Goal: Task Accomplishment & Management: Manage account settings

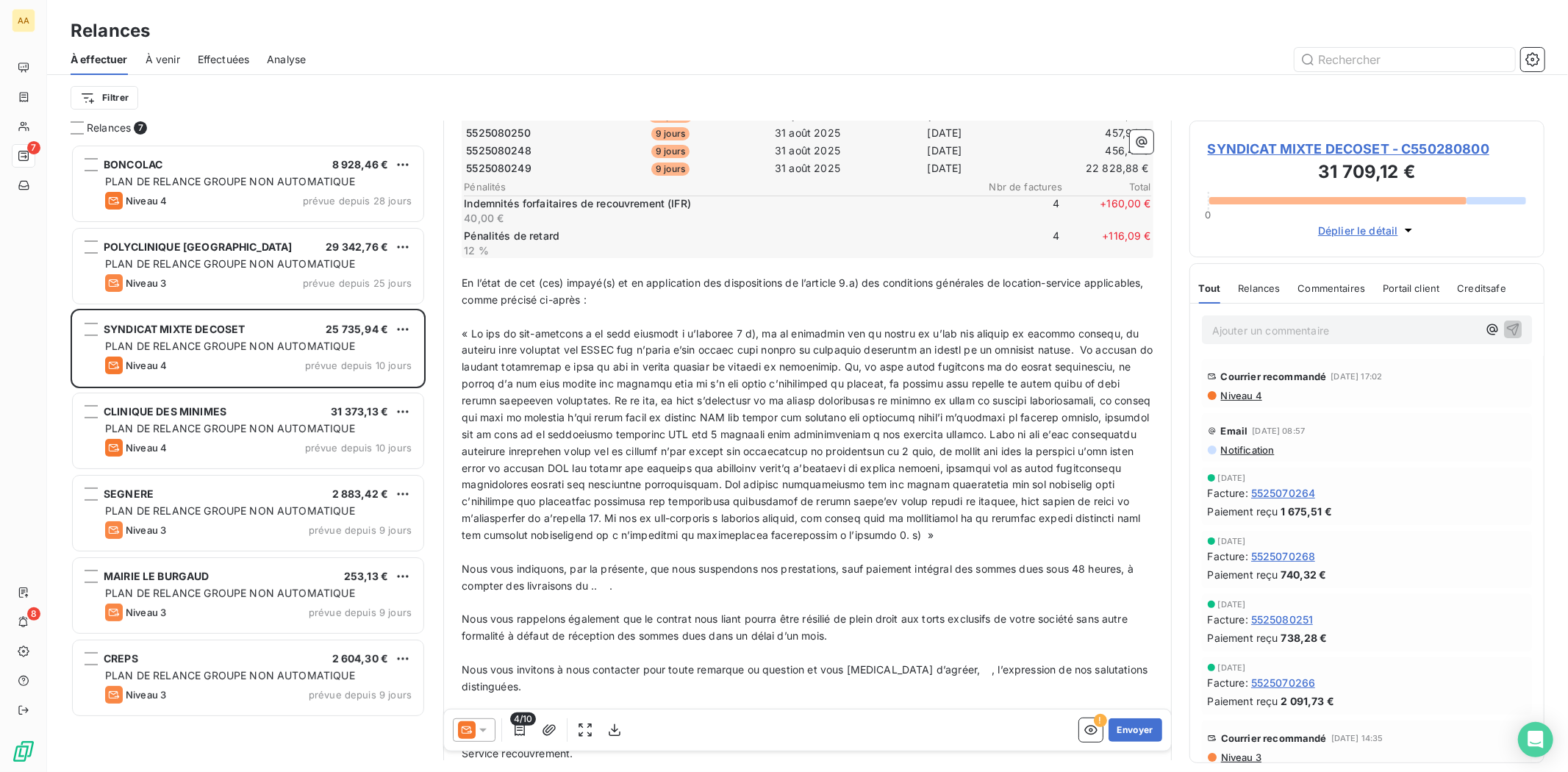
scroll to position [245, 0]
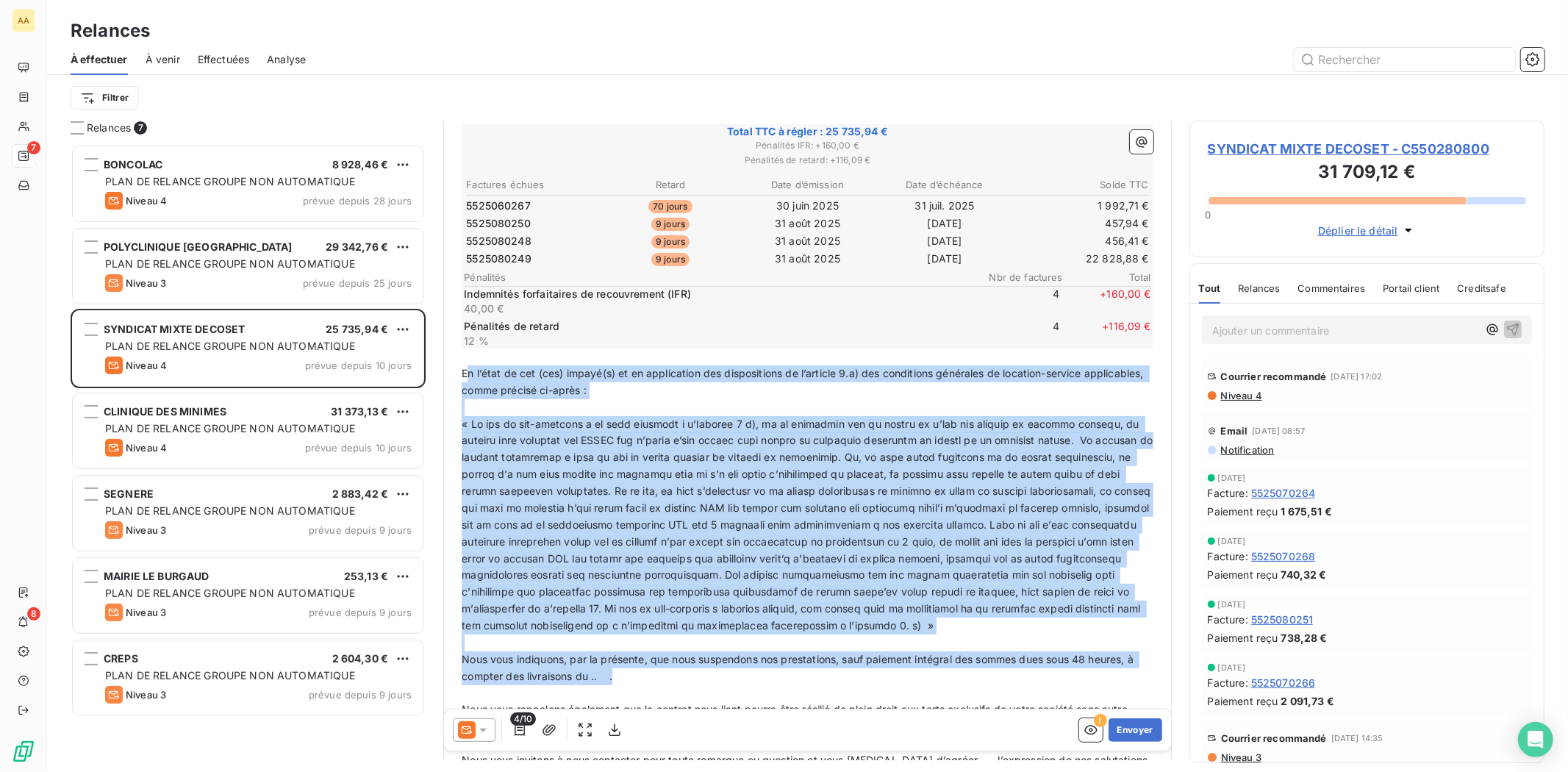
drag, startPoint x: 465, startPoint y: 366, endPoint x: 751, endPoint y: 686, distance: 429.2
click at [751, 686] on div "﻿ ﻿ ﻿ ﻿ , ﻿ Nous constatons qu’en dépit de nos relances, nous n’avons toujours …" at bounding box center [807, 455] width 691 height 830
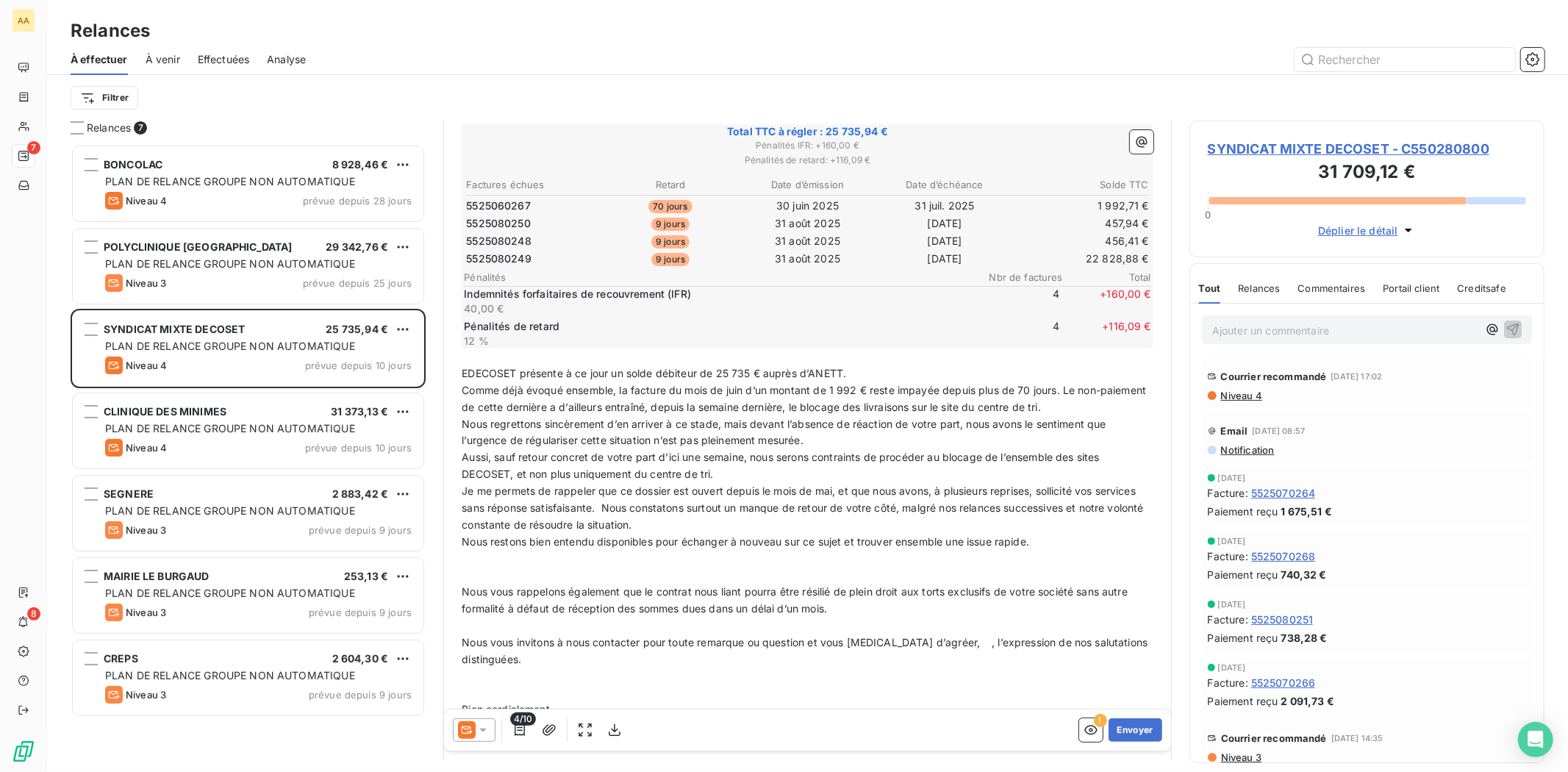
click at [465, 368] on span "EDECOSET présente à ce jour un solde débiteur de 25 735 € auprès d’ANETT." at bounding box center [654, 373] width 384 height 12
drag, startPoint x: 858, startPoint y: 384, endPoint x: 1067, endPoint y: 351, distance: 211.6
click at [857, 384] on span "Comme déjà évoqué ensemble, la facture du mois de juin d’un montant de 1 992 € …" at bounding box center [805, 398] width 688 height 29
click at [831, 400] on span "Comme déjà évoqué ensemble, la facture du mois de juin d’un montant de 1 992.71…" at bounding box center [787, 398] width 652 height 29
click at [833, 400] on span "Comme déjà évoqué ensemble, la facture du mois de juin d’un montant de 1 992.71…" at bounding box center [787, 398] width 652 height 29
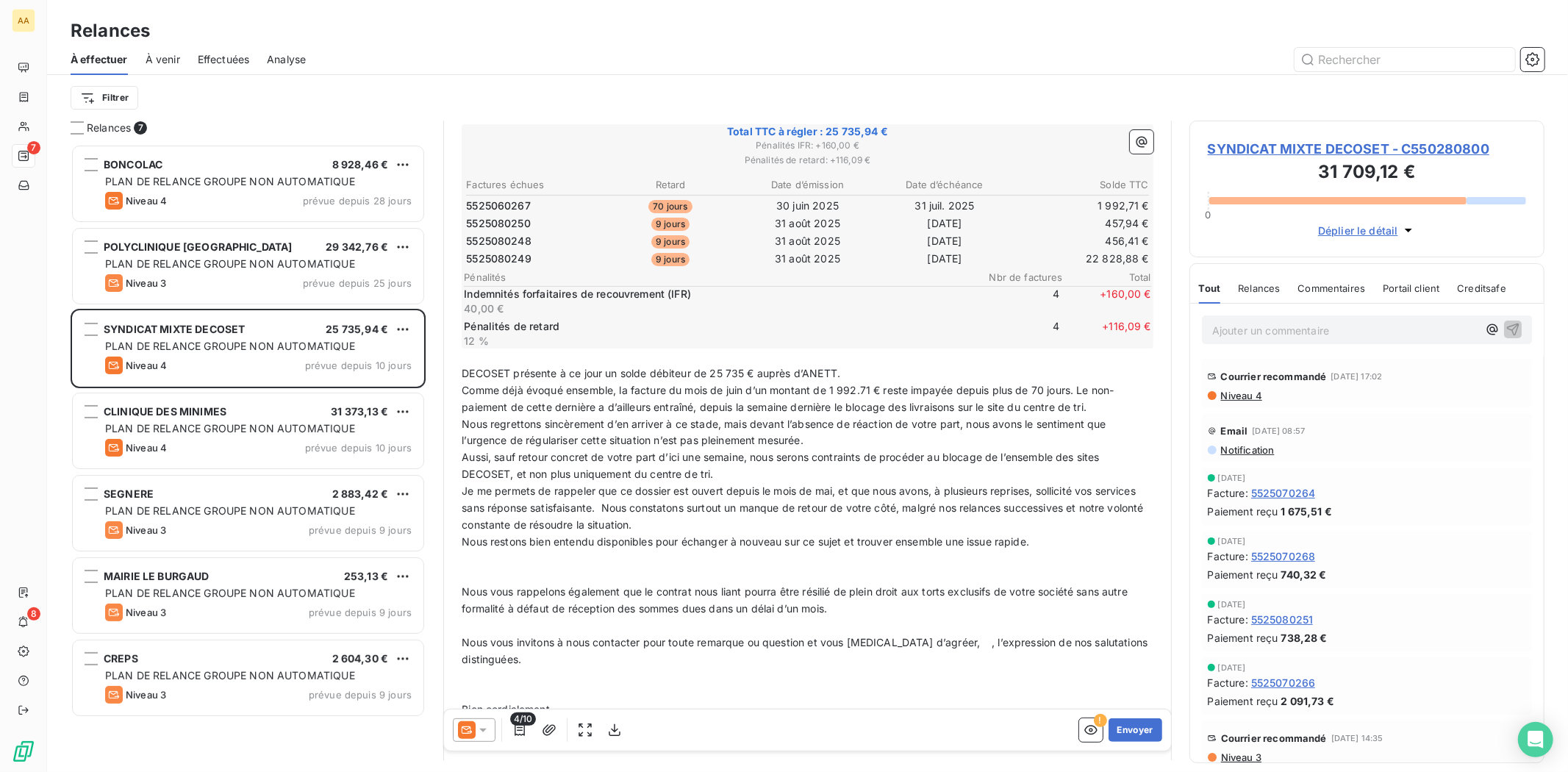
click at [1093, 405] on span "Comme déjà évoqué ensemble, la facture du mois de juin d’un montant de 1 992.71…" at bounding box center [787, 398] width 652 height 29
click at [785, 447] on span "Nous regrettons sincèrement d’en arriver à ce stade, mais devant l’absence de r…" at bounding box center [785, 432] width 647 height 29
click at [863, 416] on p "Comme déjà évoqué ensemble, la facture du mois de juin d’un montant de 1 992.71…" at bounding box center [807, 399] width 691 height 34
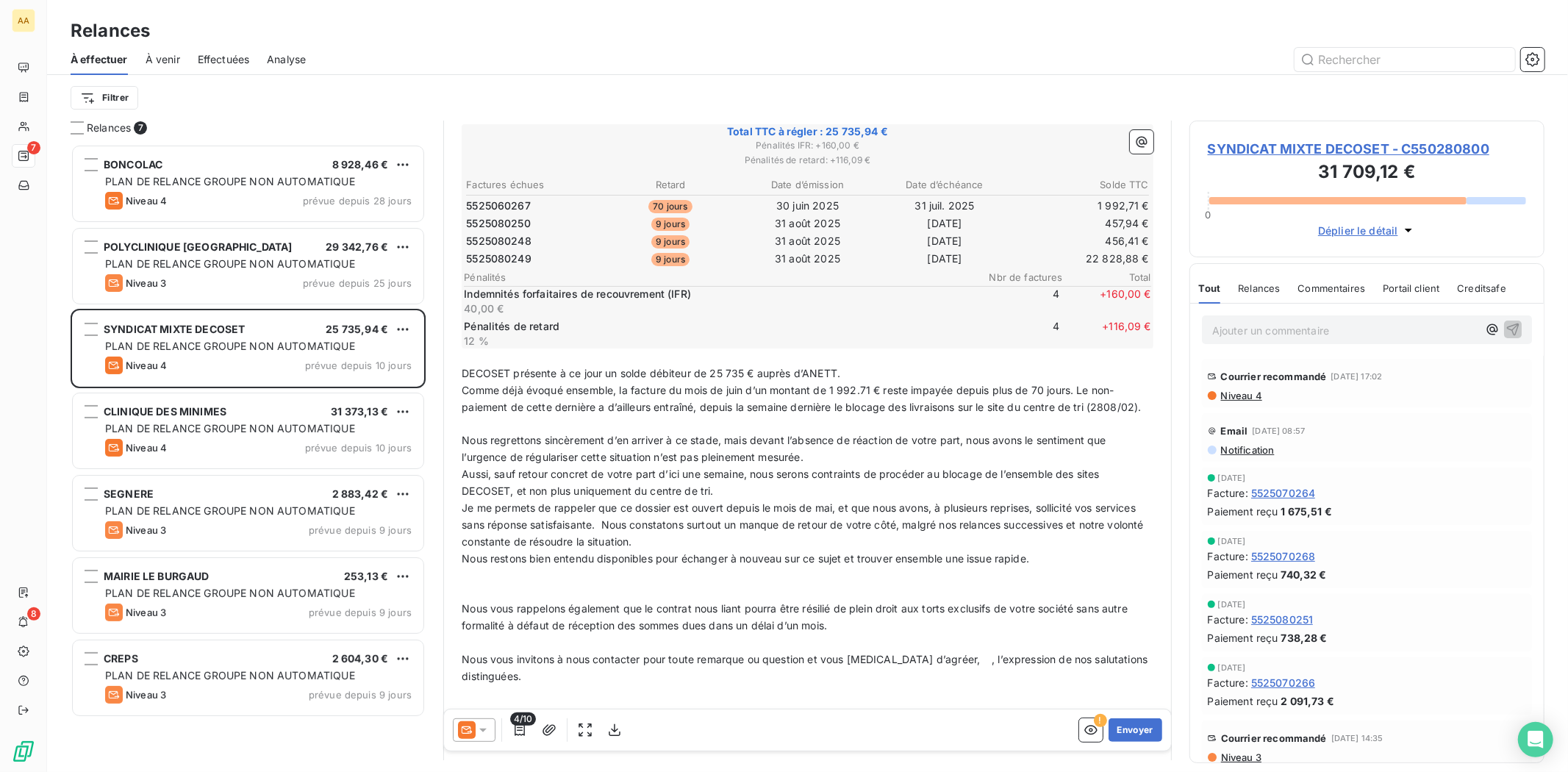
click at [585, 460] on p "Nous regrettons sincèrement d’en arriver à ce stade, mais devant l’absence de r…" at bounding box center [807, 449] width 691 height 34
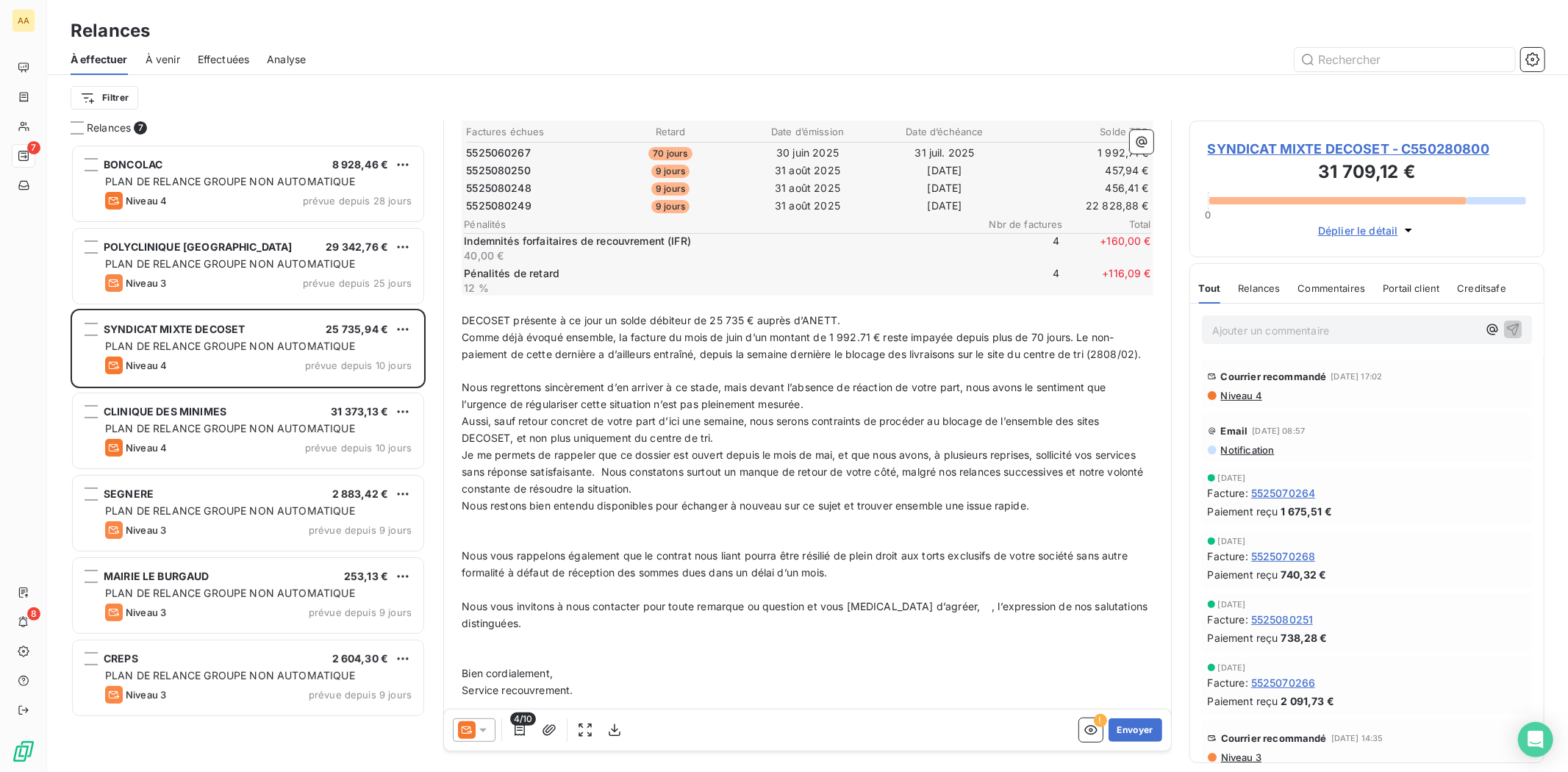
scroll to position [327, 0]
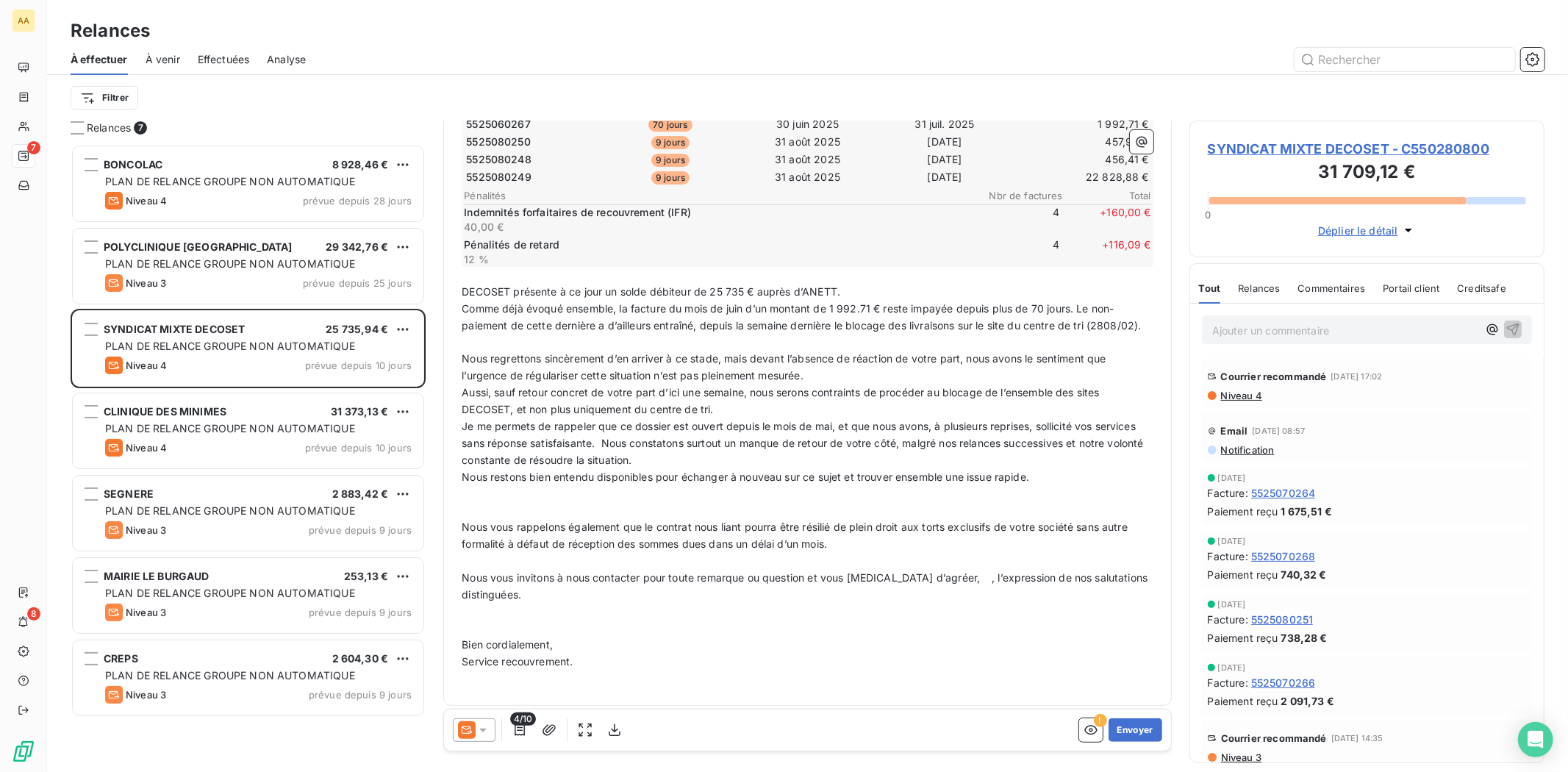
click at [746, 398] on p "Aussi, sauf retour concret de votre part d’ici une semaine, nous serons contrai…" at bounding box center [807, 401] width 691 height 34
click at [1034, 439] on span "Je me permets de rappeler que ce dossier est ouvert depuis le mois de mai, et q…" at bounding box center [804, 443] width 685 height 46
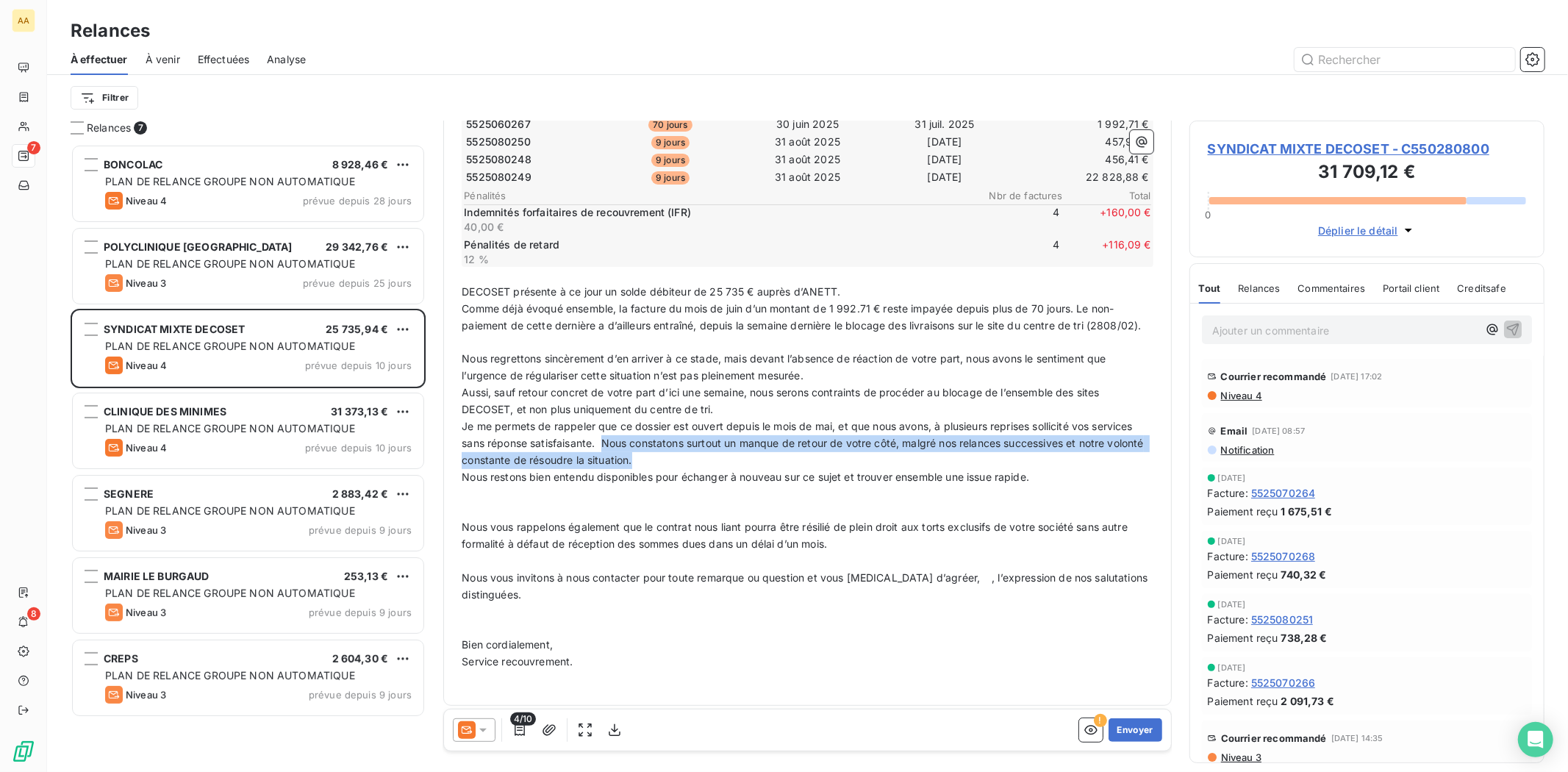
drag, startPoint x: 714, startPoint y: 476, endPoint x: 648, endPoint y: 453, distance: 69.9
click at [648, 453] on p "Je me permets de rappeler que ce dossier est ouvert depuis le mois de mai, et q…" at bounding box center [807, 444] width 691 height 51
click at [656, 449] on span "Je me permets de rappeler que ce dossier est ouvert depuis le mois de mai, et q…" at bounding box center [804, 443] width 685 height 46
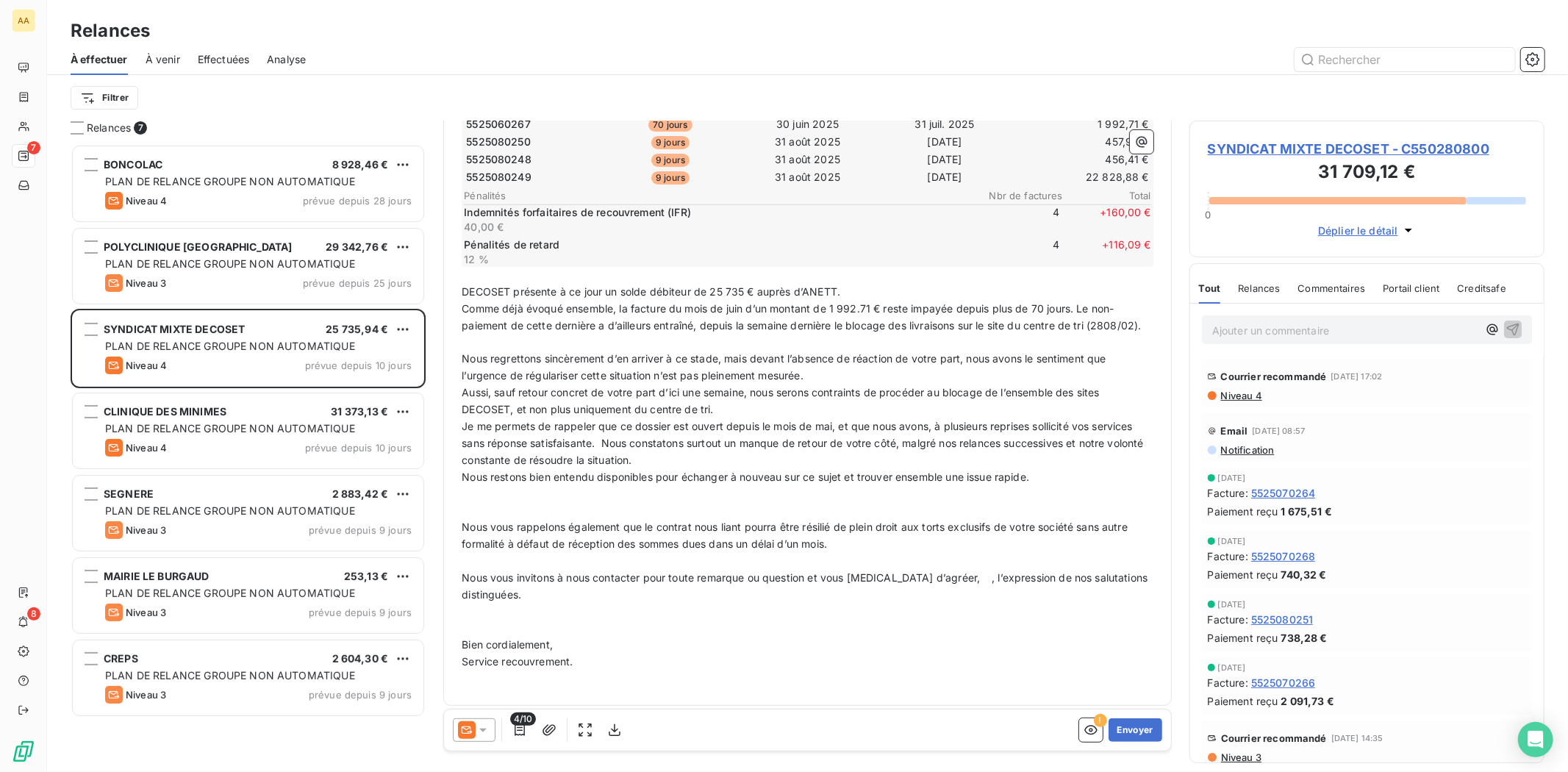
click at [855, 465] on p "Je me permets de rappeler que ce dossier est ouvert depuis le mois de mai, et q…" at bounding box center [807, 444] width 691 height 51
click at [654, 452] on span "Je me permets de rappeler que ce dossier est ouvert depuis le mois de mai, et q…" at bounding box center [804, 443] width 685 height 46
click at [645, 469] on p "Je me permets de rappeler que ce dossier est ouvert depuis le mois de mai, et q…" at bounding box center [807, 444] width 691 height 51
click at [688, 483] on p "﻿" at bounding box center [807, 491] width 691 height 17
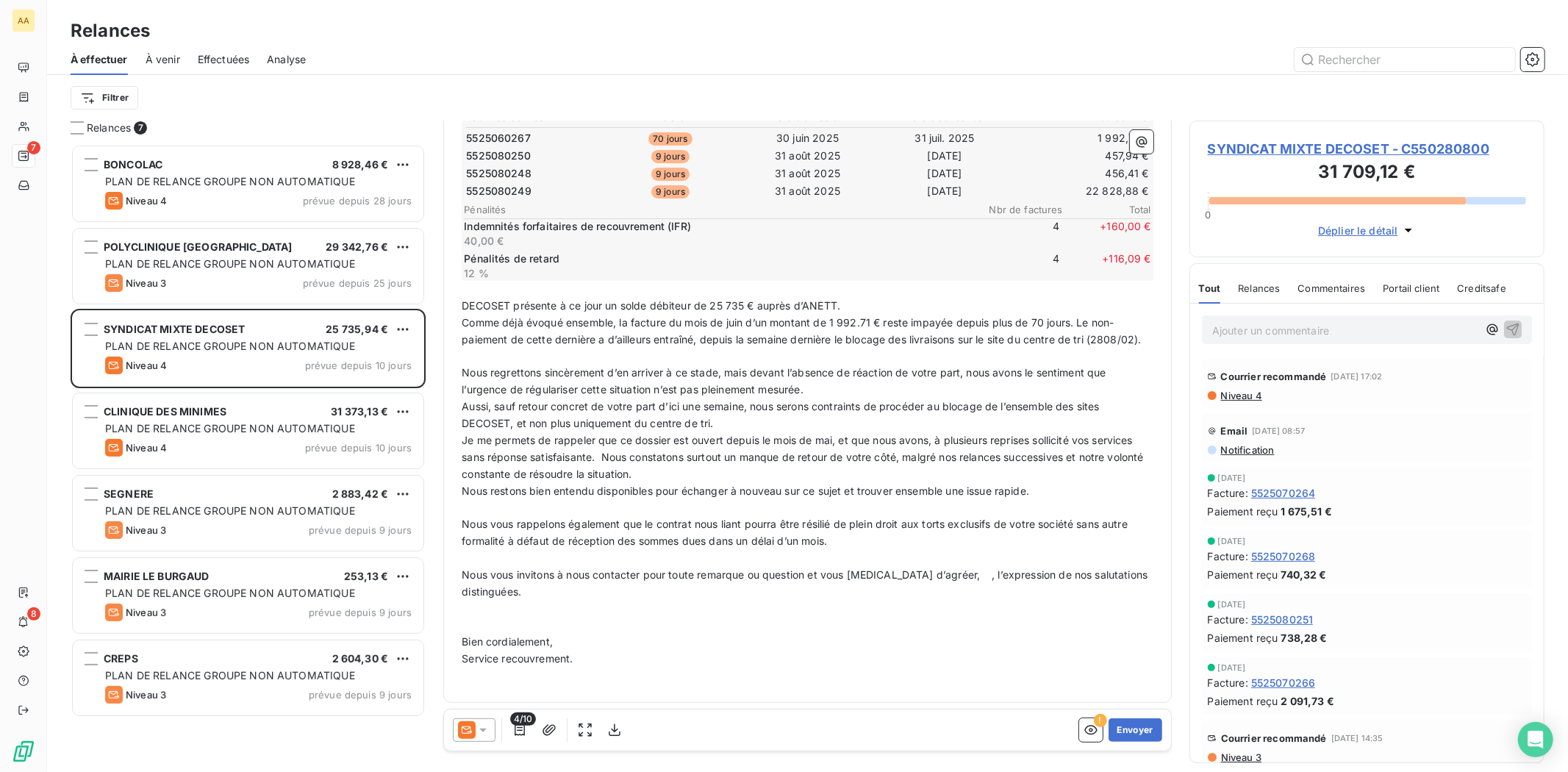
scroll to position [327, 0]
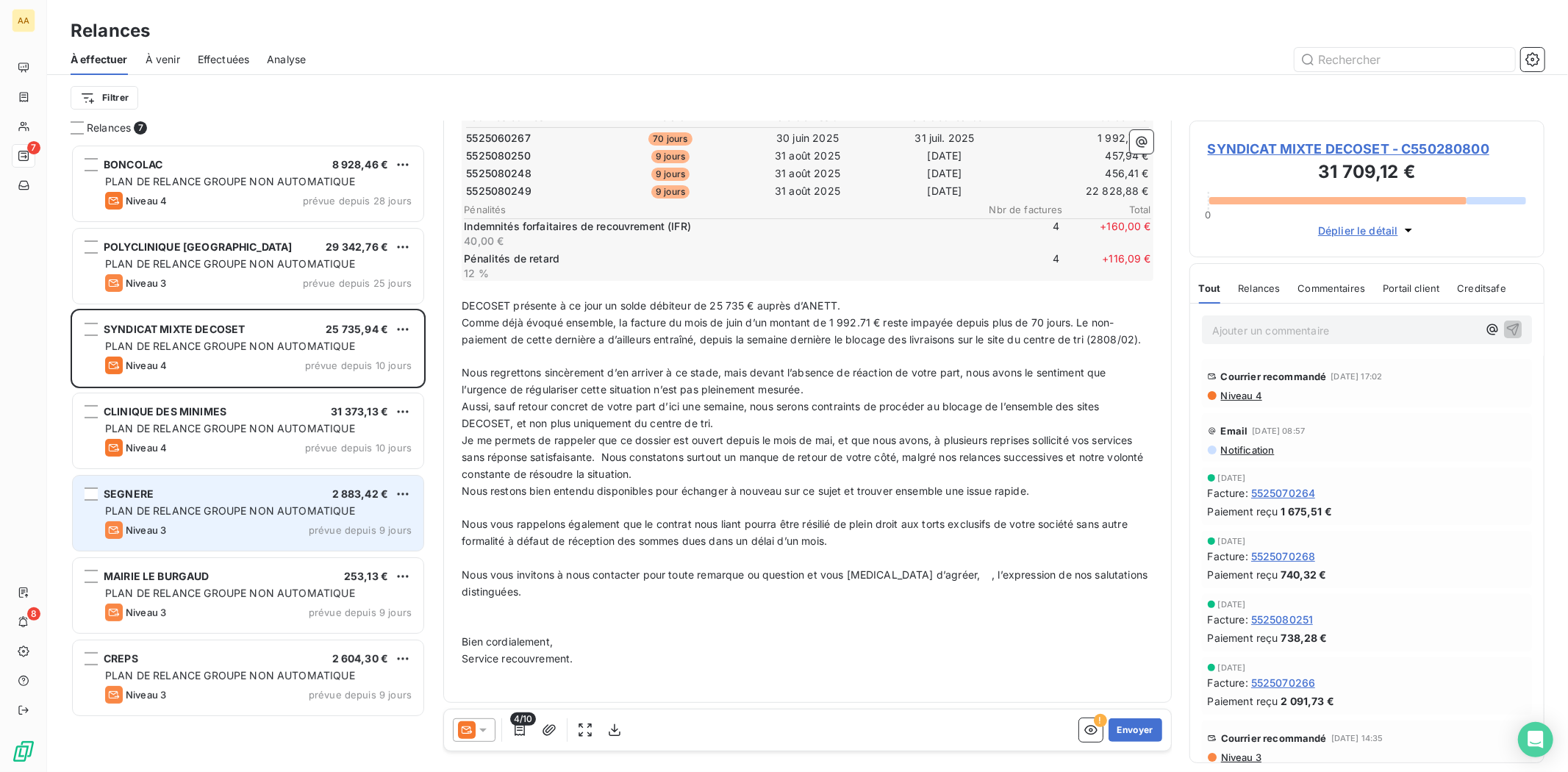
drag, startPoint x: 833, startPoint y: 546, endPoint x: 412, endPoint y: 526, distance: 421.5
click at [412, 526] on div "Relances 7 BONCOLAC 8 928,46 € PLAN DE RELANCE GROUPE NON AUTOMATIQUE Niveau 4 …" at bounding box center [807, 446] width 1521 height 652
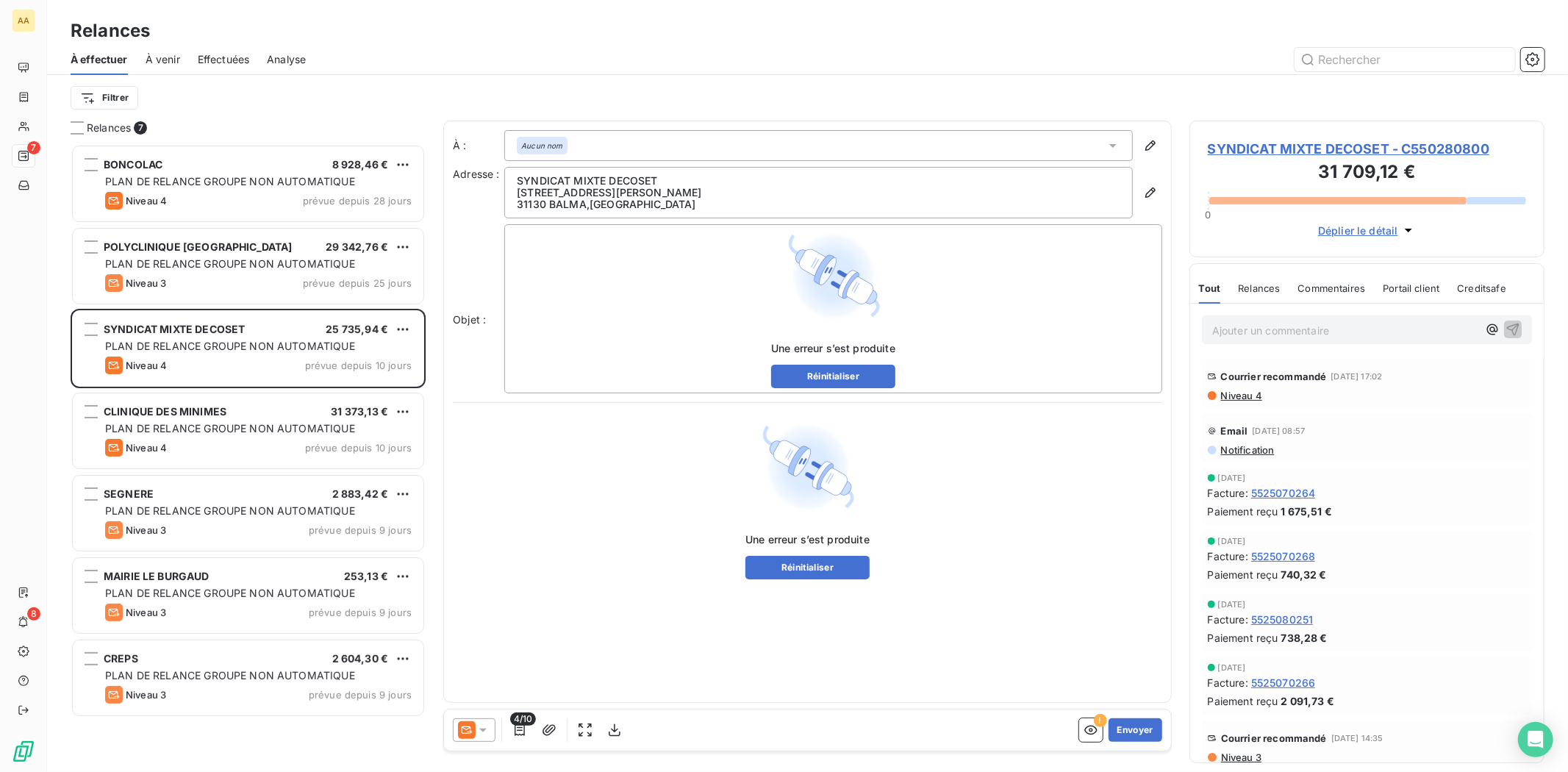
scroll to position [0, 0]
click at [827, 577] on button "Réinitialiser" at bounding box center [807, 567] width 124 height 23
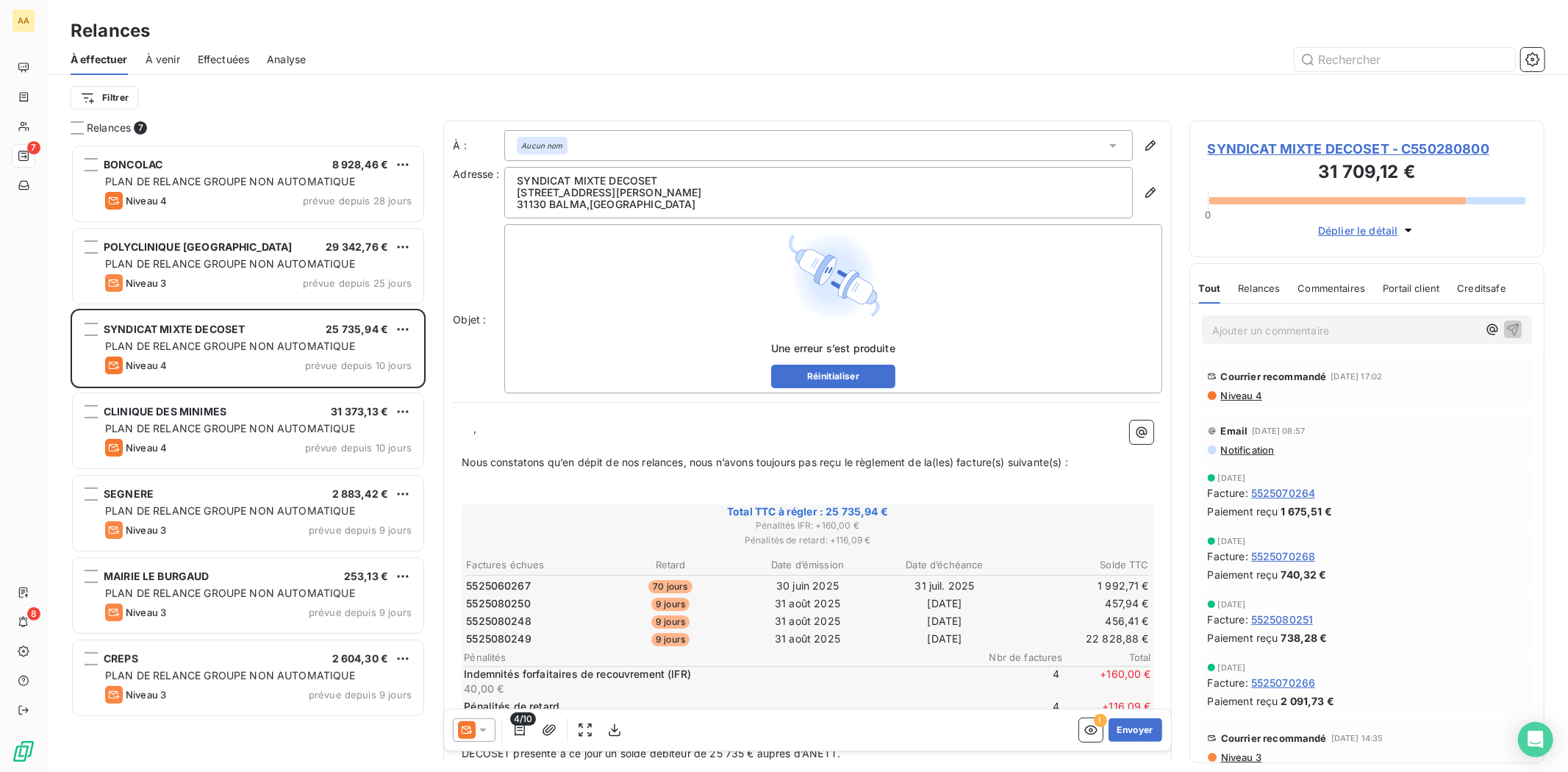
click at [818, 398] on div "À : Aucun nom Adresse : SYNDICAT MIXTE DECOSET [STREET_ADDRESS][PERSON_NAME] Ob…" at bounding box center [807, 610] width 728 height 980
click at [813, 383] on button "Réinitialiser" at bounding box center [833, 377] width 124 height 23
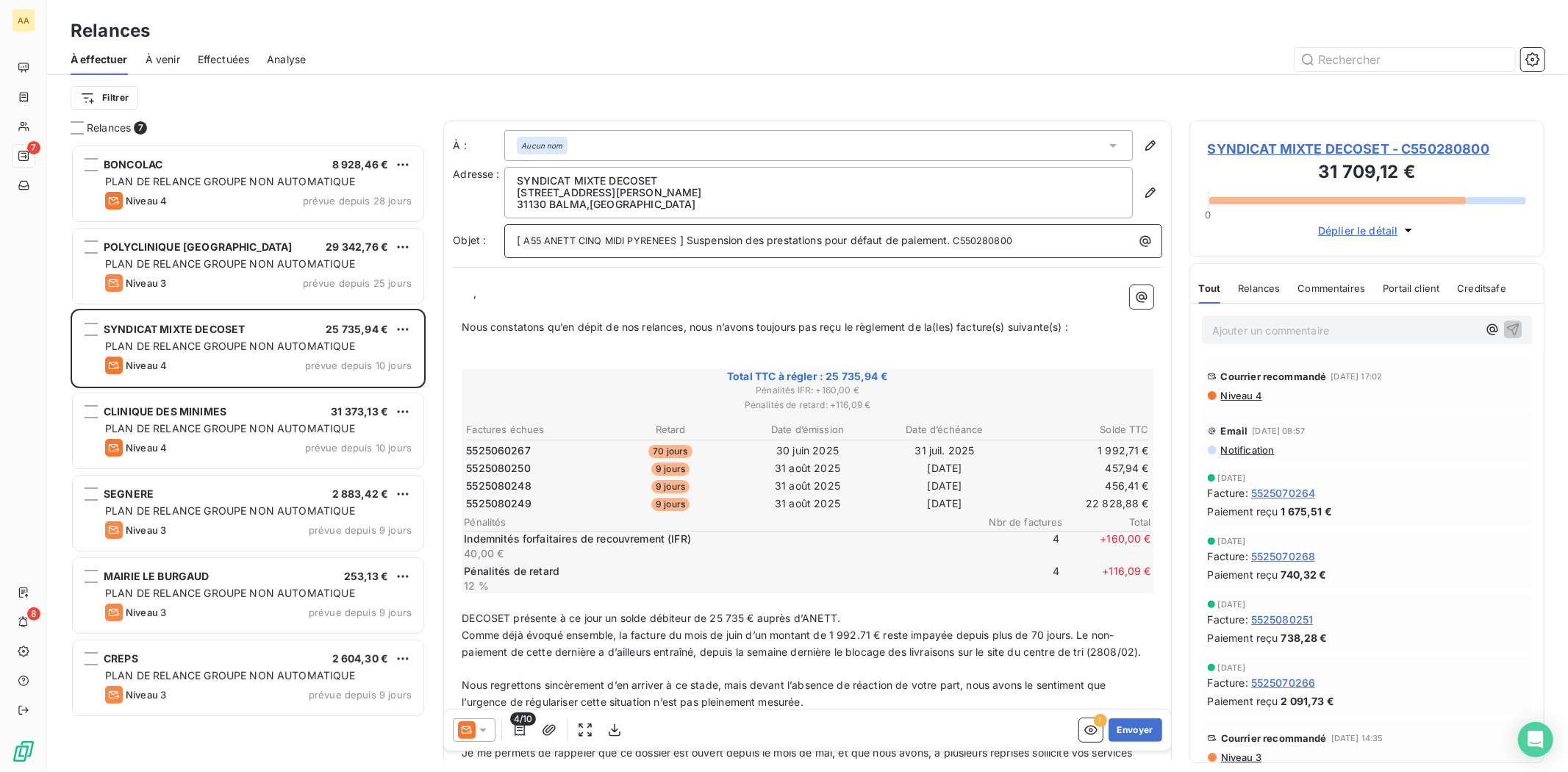
click at [571, 157] on div "Aucun nom" at bounding box center [819, 146] width 629 height 31
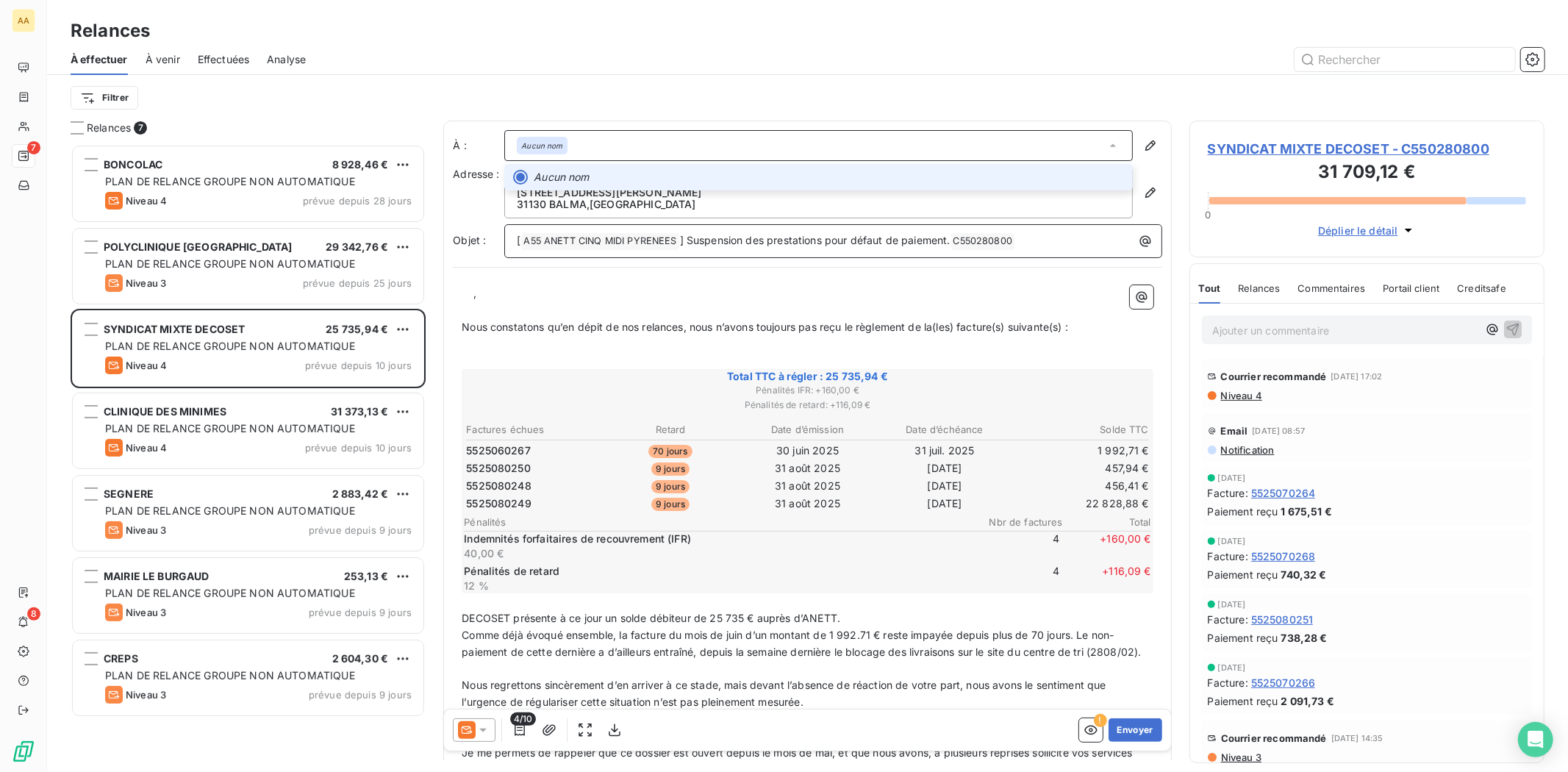
click at [607, 150] on div "Aucun nom" at bounding box center [819, 146] width 629 height 31
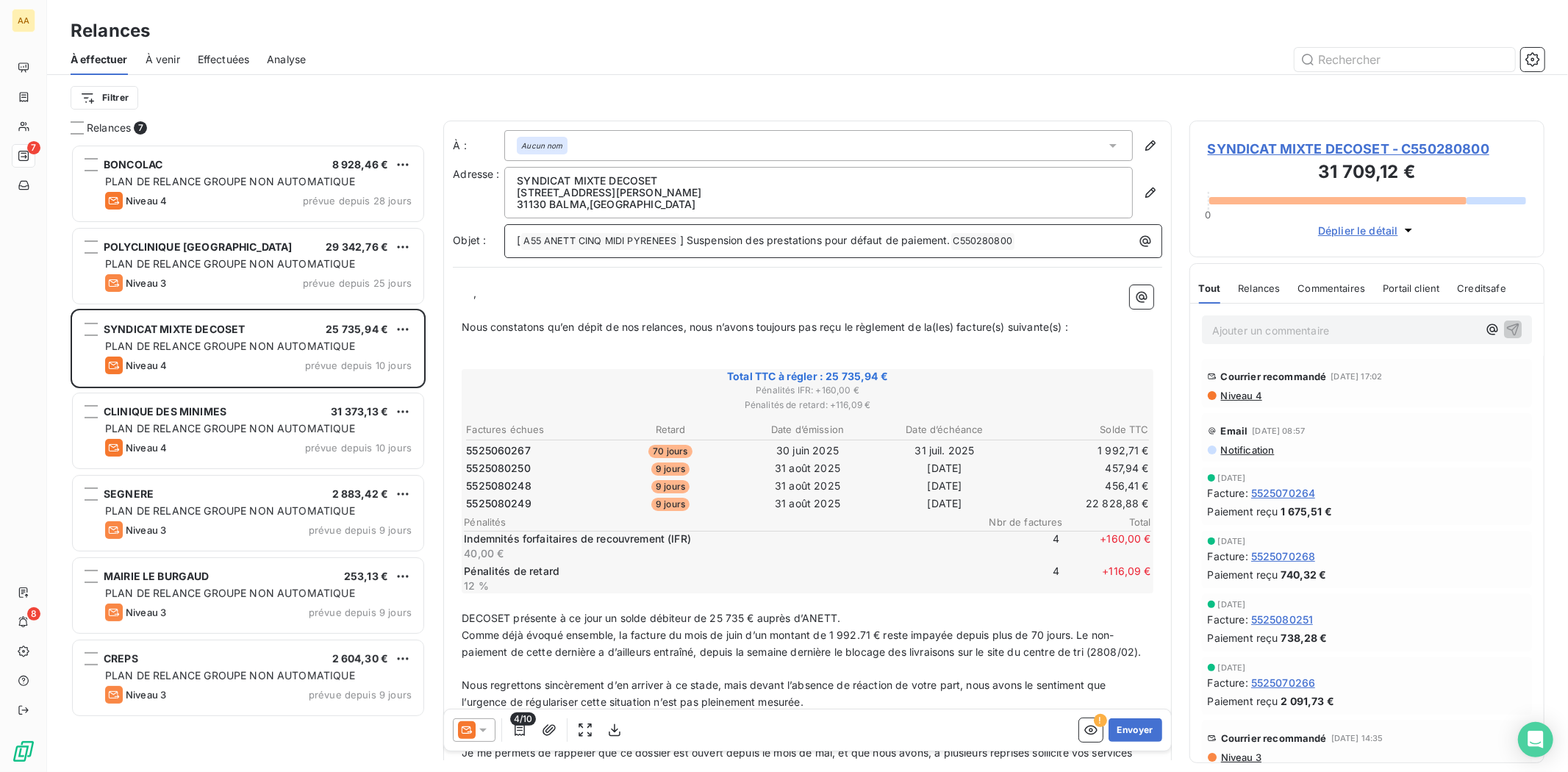
click at [768, 148] on div "Aucun nom" at bounding box center [819, 146] width 629 height 31
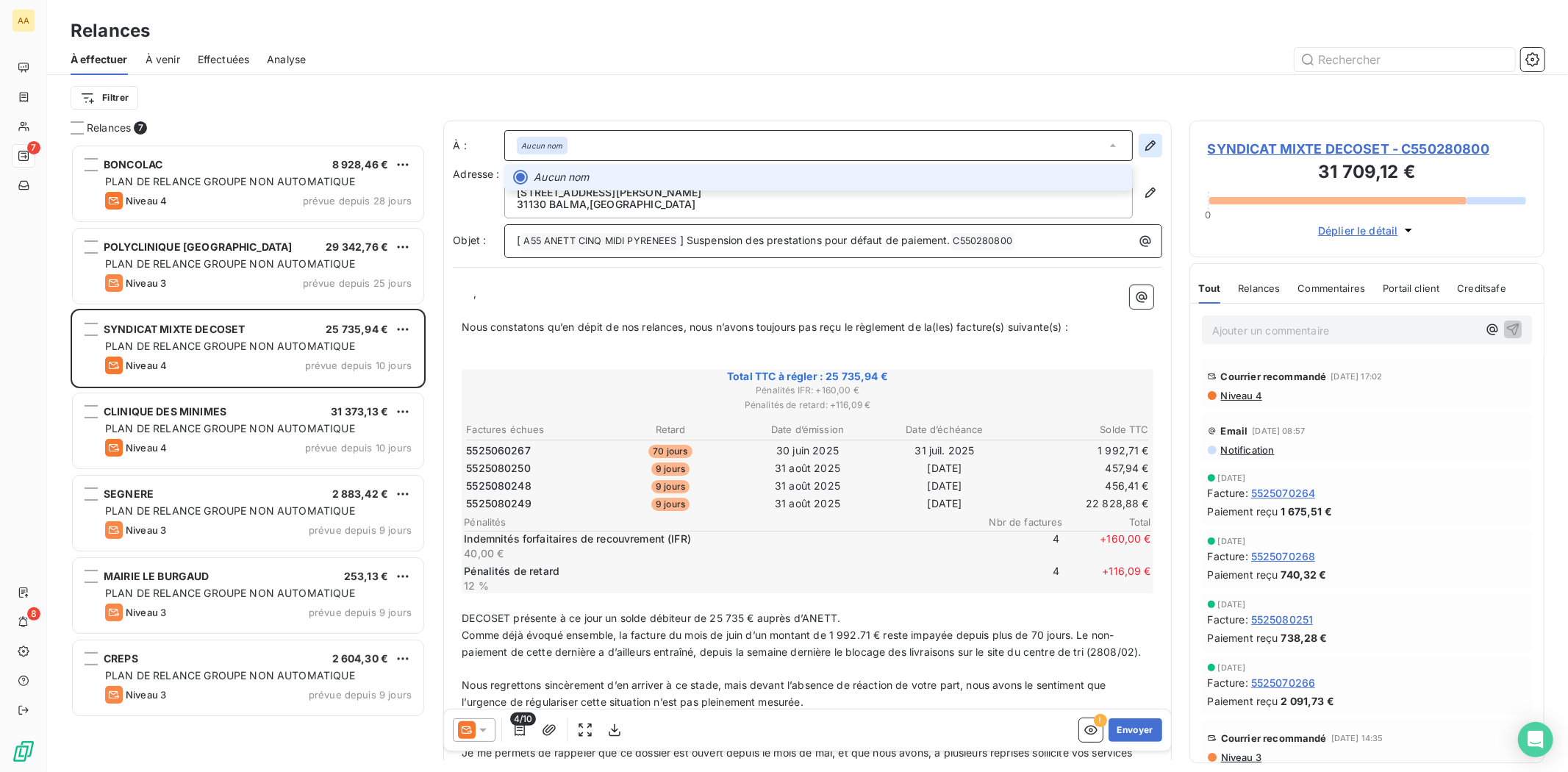
click at [1143, 142] on icon "button" at bounding box center [1150, 145] width 15 height 15
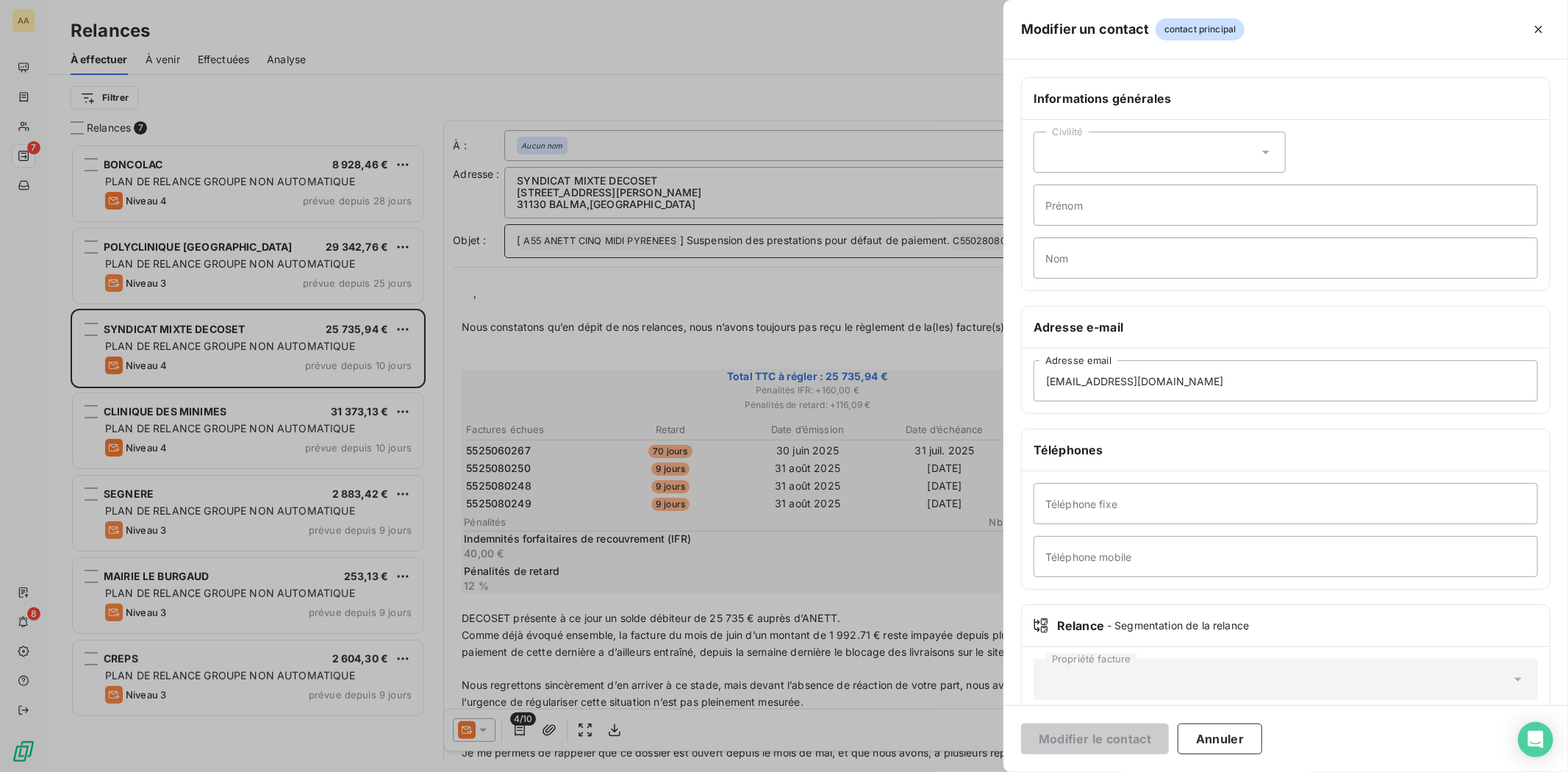
click at [1113, 146] on div "Civilité" at bounding box center [1159, 152] width 252 height 41
click at [1113, 206] on li "Monsieur" at bounding box center [1159, 215] width 252 height 26
click at [1117, 215] on input "Prénom" at bounding box center [1286, 205] width 505 height 41
type input "[PERSON_NAME]"
type input "SOUSA"
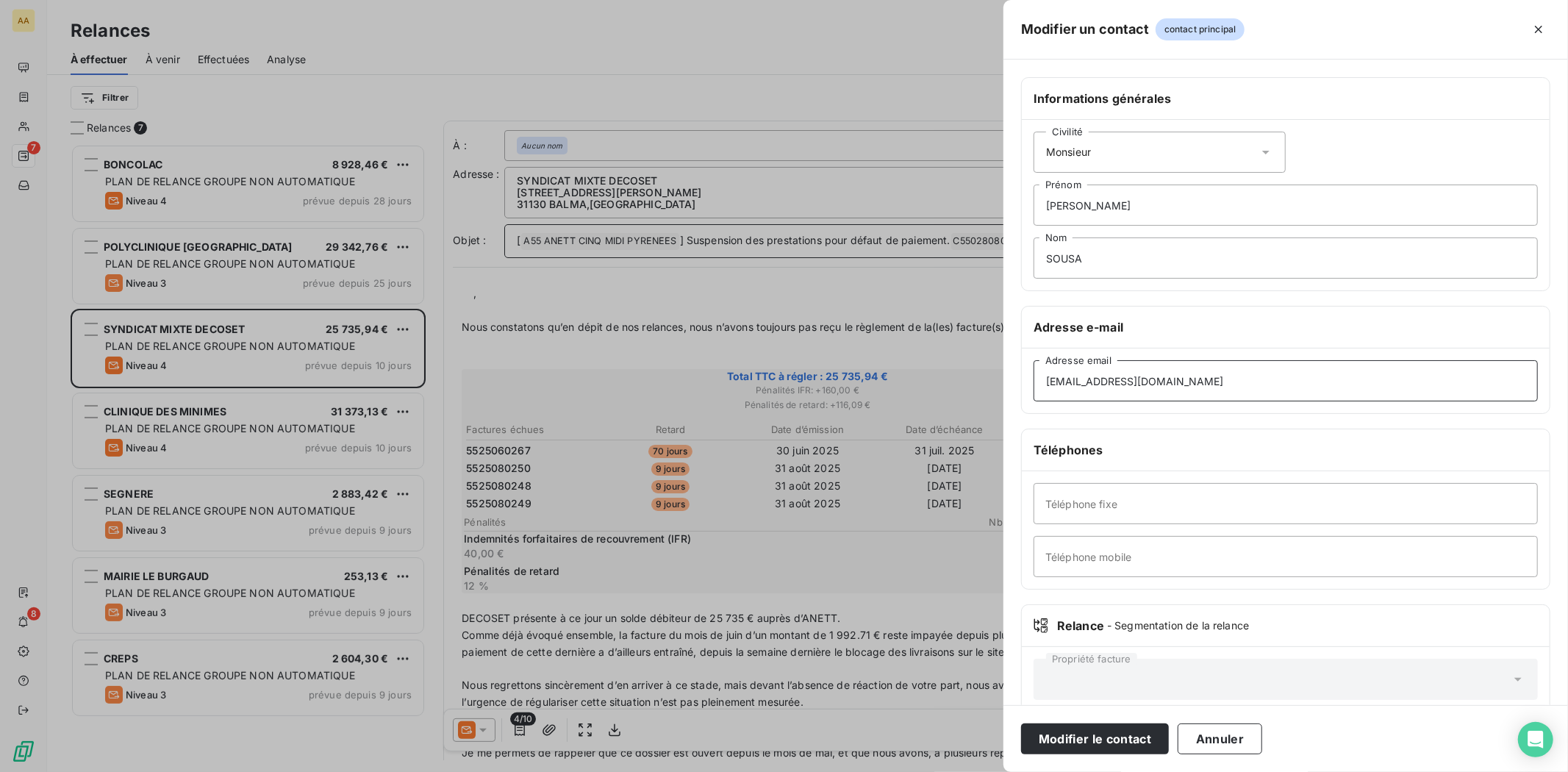
drag, startPoint x: 1107, startPoint y: 379, endPoint x: 1012, endPoint y: 381, distance: 95.0
click at [1012, 381] on div "Informations générales Civilité Monsieur [PERSON_NAME] Nom Adresse e-mail [EMAI…" at bounding box center [1286, 404] width 565 height 653
click at [1295, 379] on input "[EMAIL_ADDRESS][DOMAIN_NAME]" at bounding box center [1286, 381] width 505 height 41
drag, startPoint x: 929, startPoint y: 379, endPoint x: 519, endPoint y: 379, distance: 410.0
click at [519, 771] on div "Modifier un contact contact principal Informations générales Civilité Monsieur …" at bounding box center [784, 772] width 1568 height 0
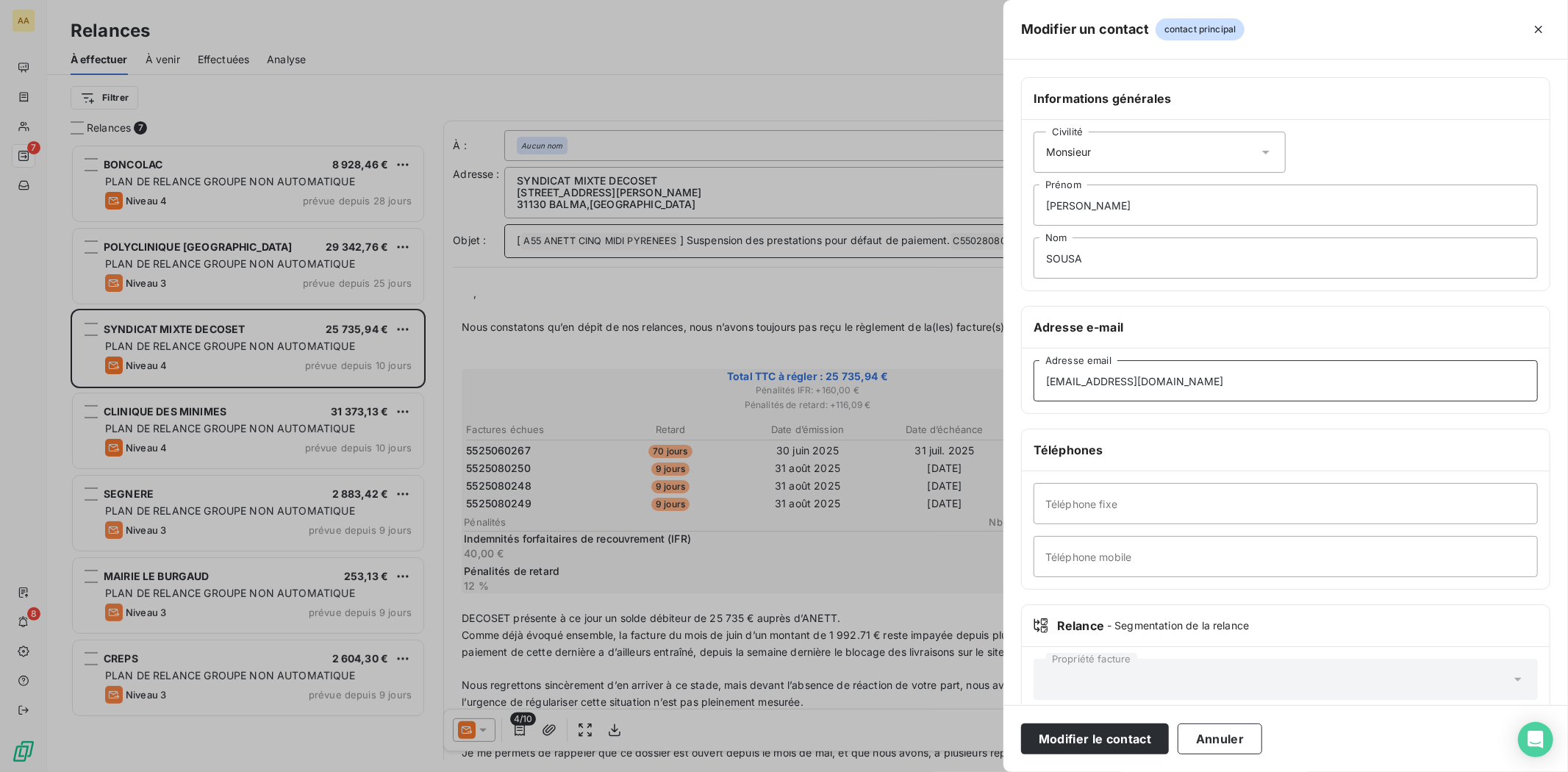
paste input "pascal.sousa"
type input "[PERSON_NAME][EMAIL_ADDRESS][DOMAIN_NAME]"
click at [1138, 741] on button "Modifier le contact" at bounding box center [1094, 739] width 147 height 31
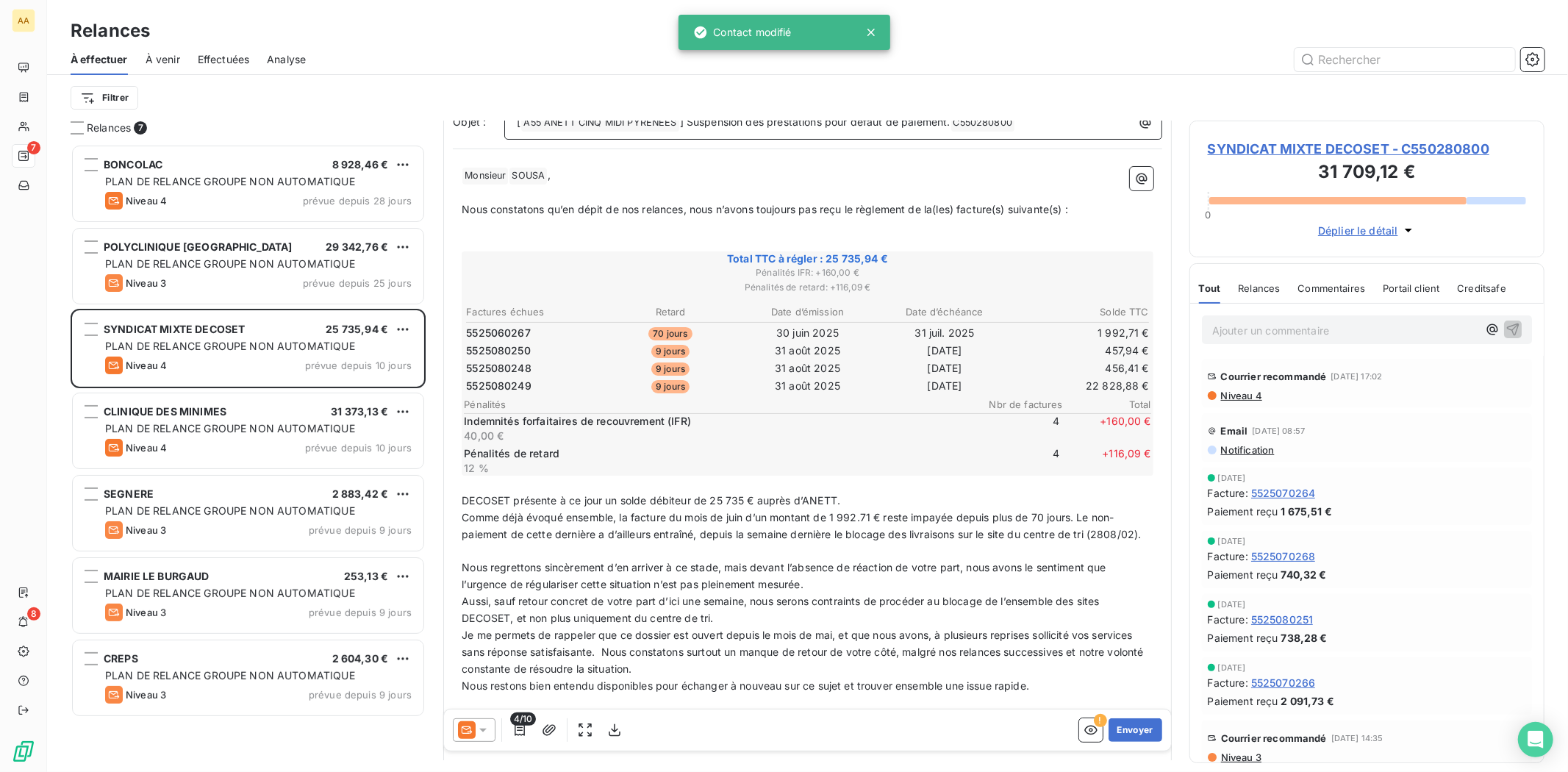
scroll to position [83, 0]
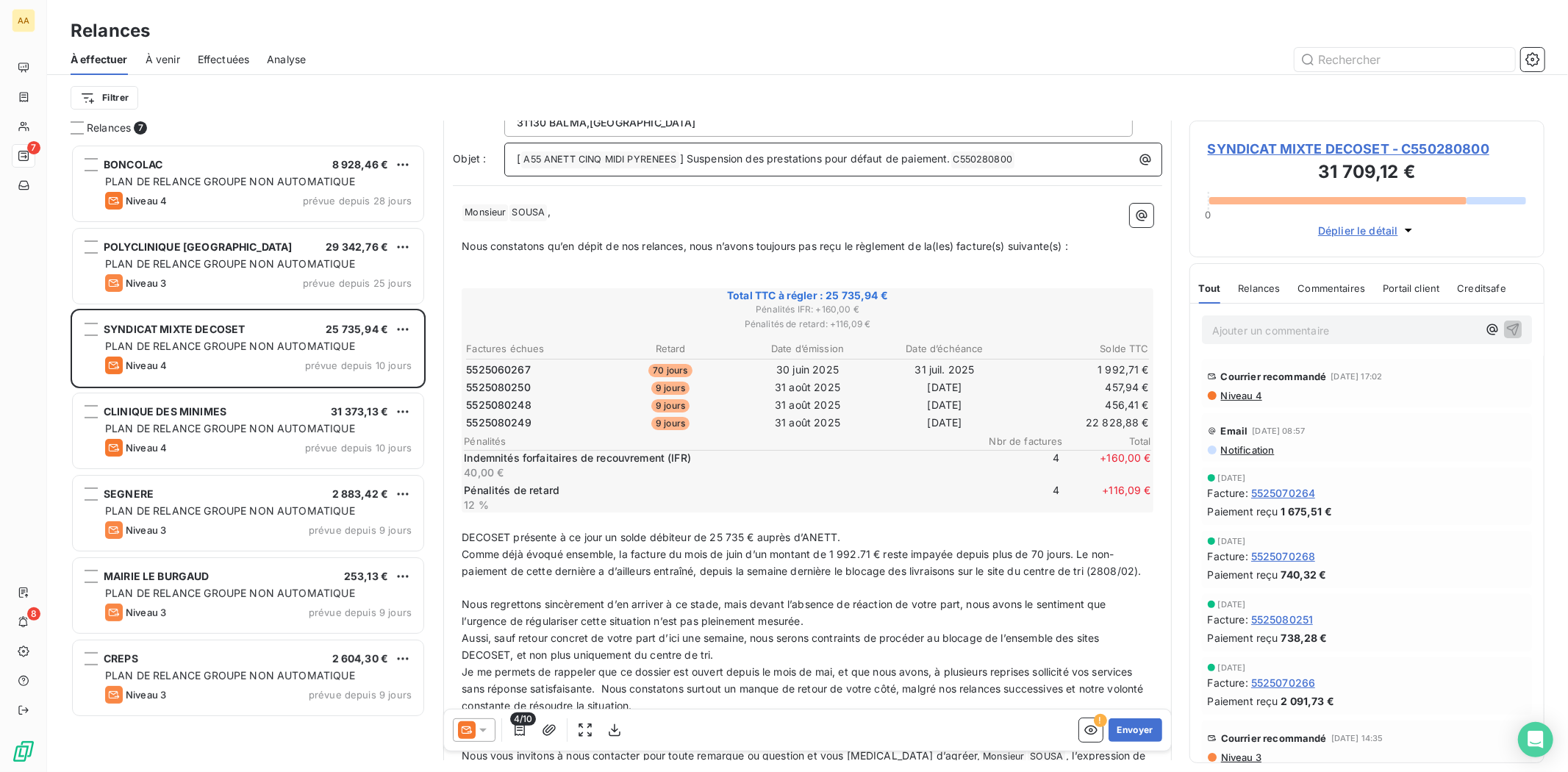
click at [745, 533] on span "DECOSET présente à ce jour un solde débiteur de 25 735 € auprès d’ANETT." at bounding box center [651, 537] width 379 height 12
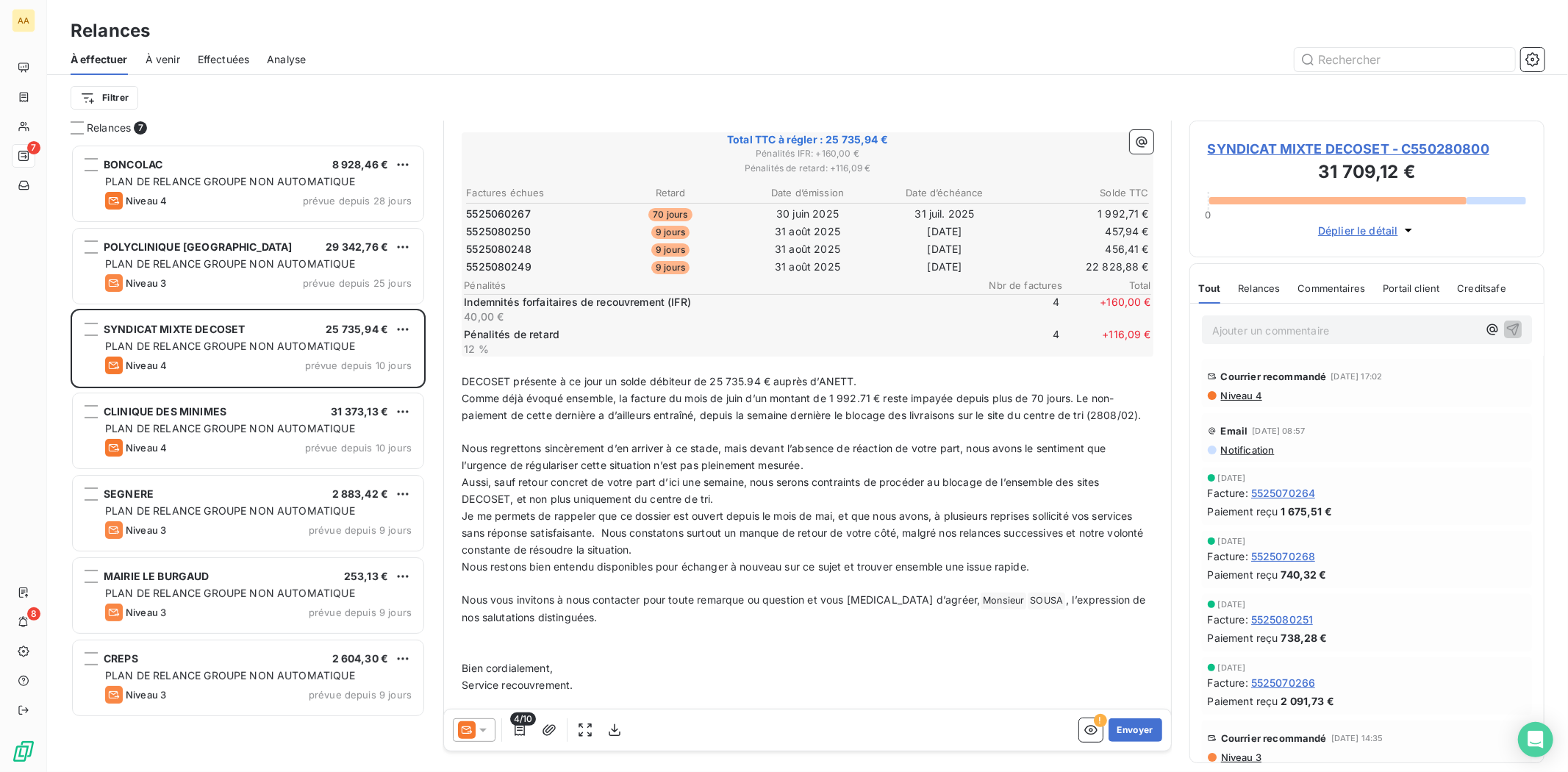
scroll to position [276, 0]
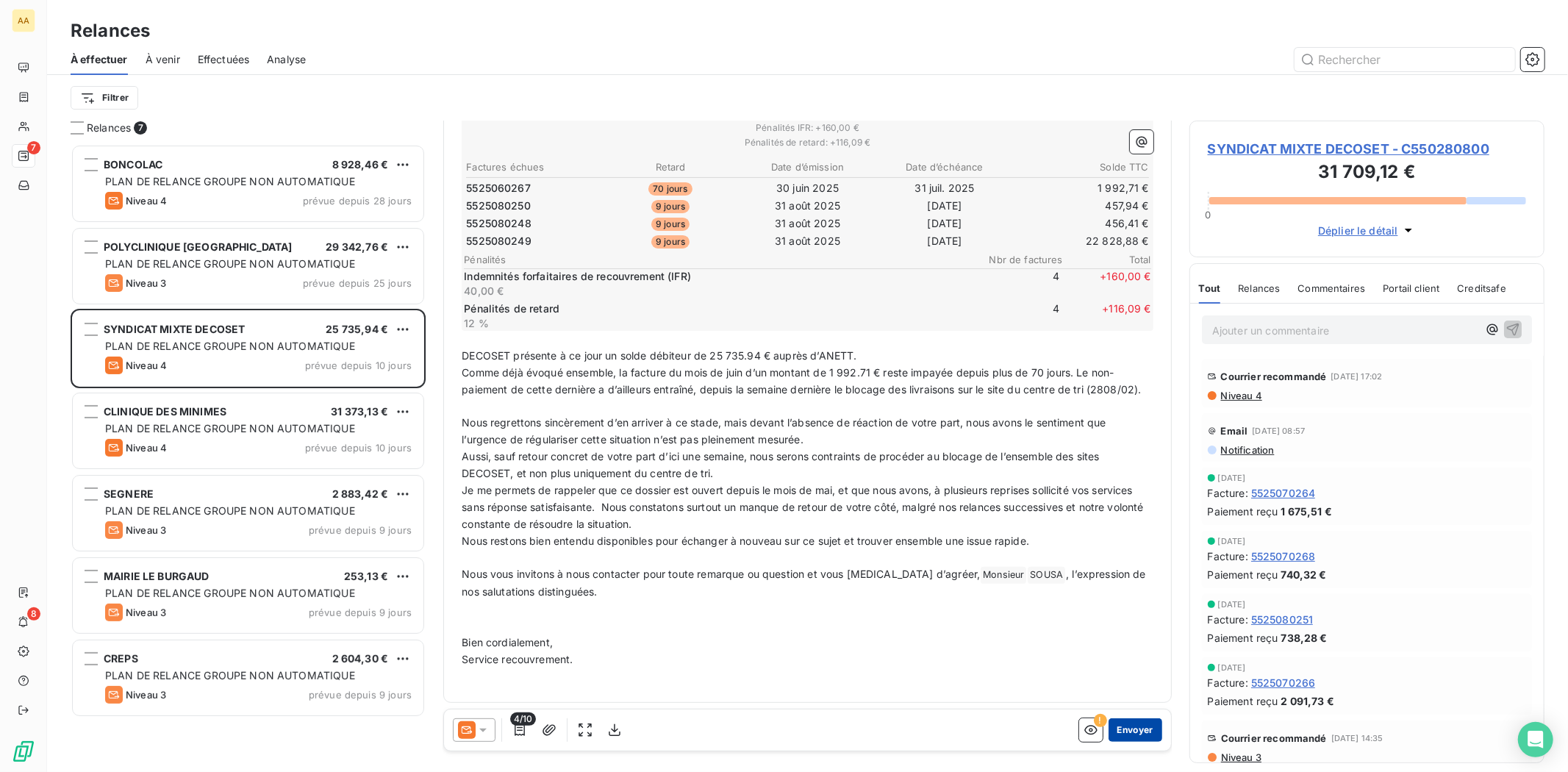
click at [1122, 730] on button "Envoyer" at bounding box center [1136, 730] width 54 height 23
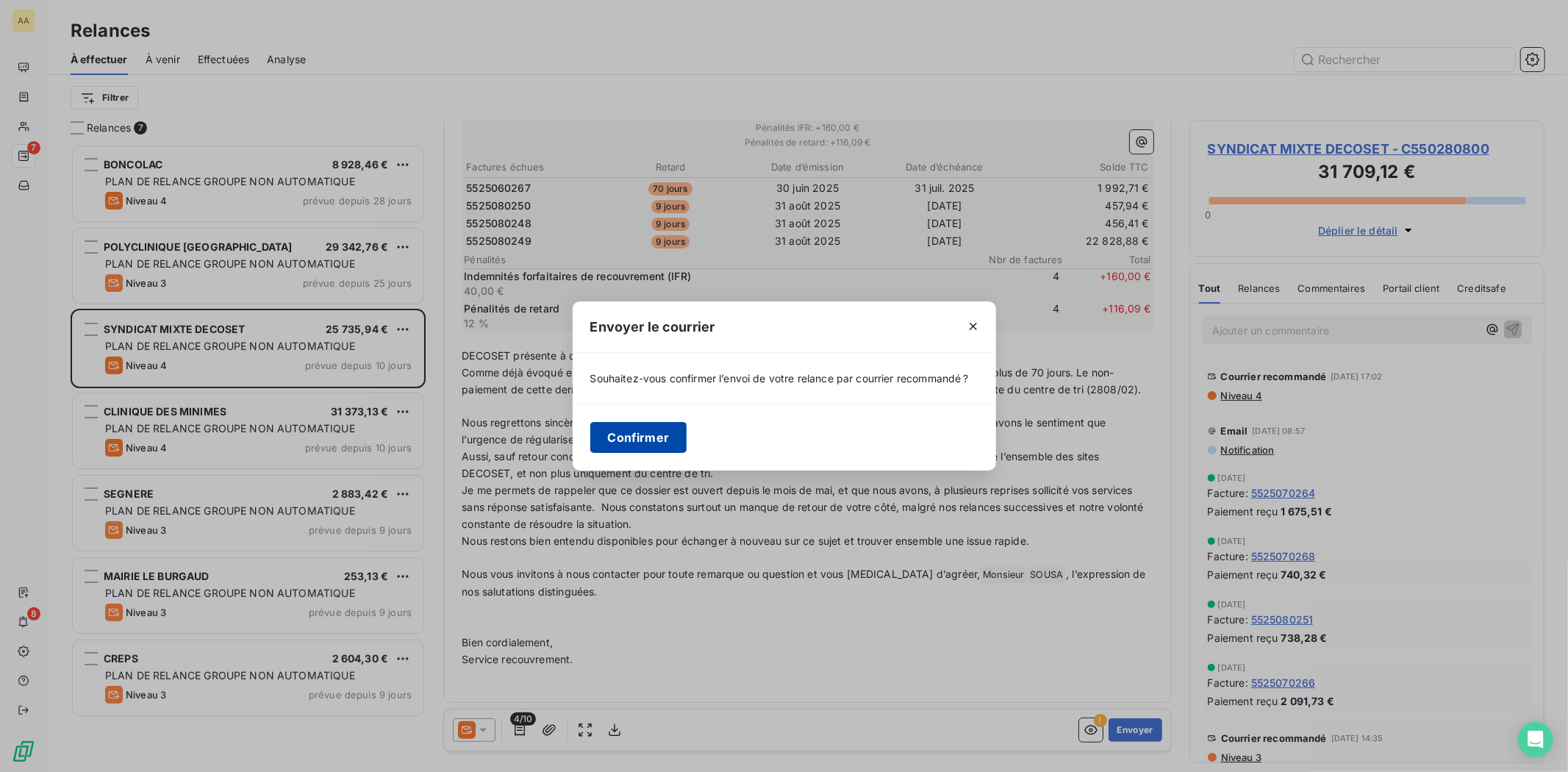
click at [612, 428] on button "Confirmer" at bounding box center [639, 438] width 97 height 31
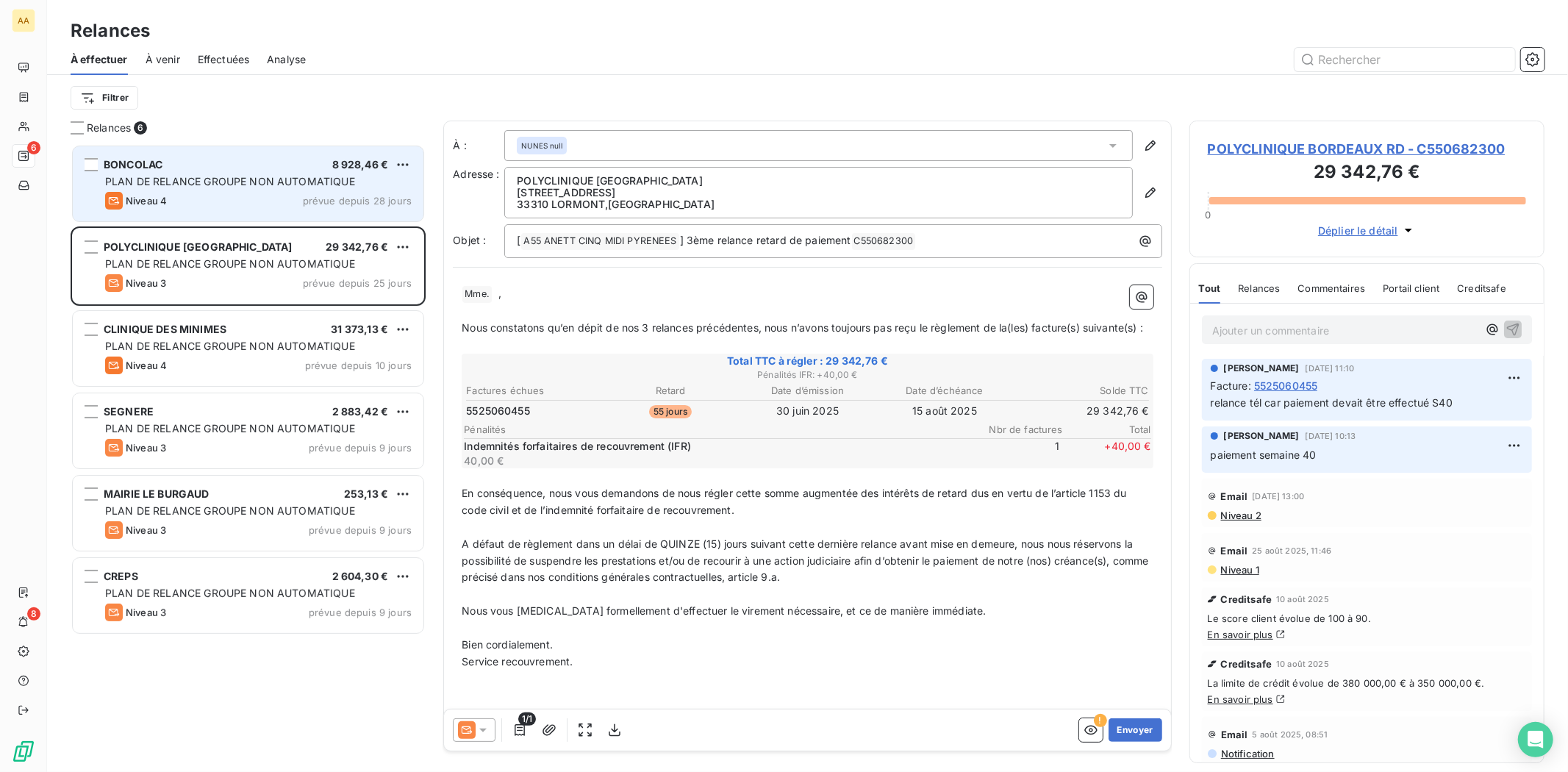
click at [210, 177] on span "PLAN DE RELANCE GROUPE NON AUTOMATIQUE" at bounding box center [230, 181] width 250 height 12
